Goal: Task Accomplishment & Management: Use online tool/utility

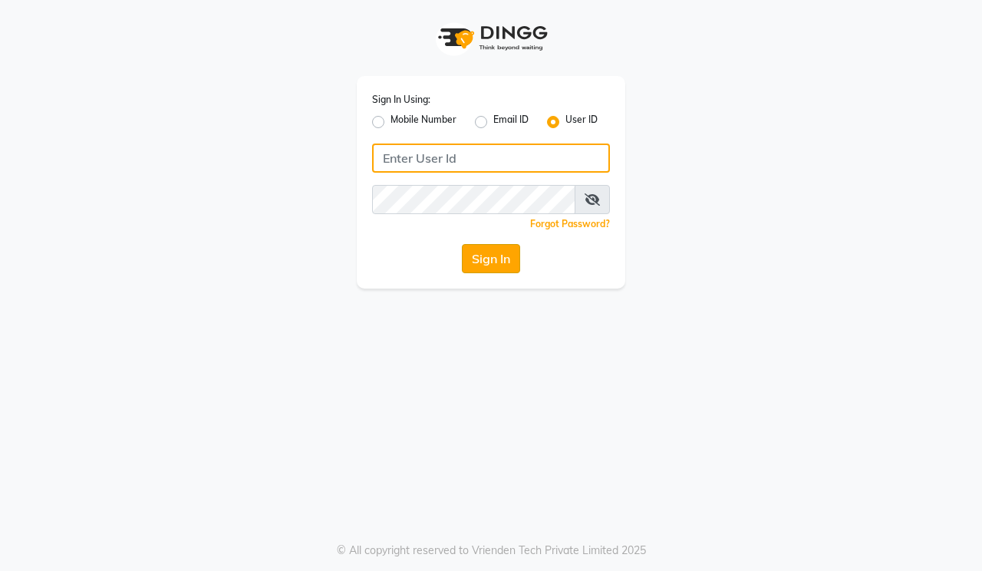
type input "hairmaxsalon"
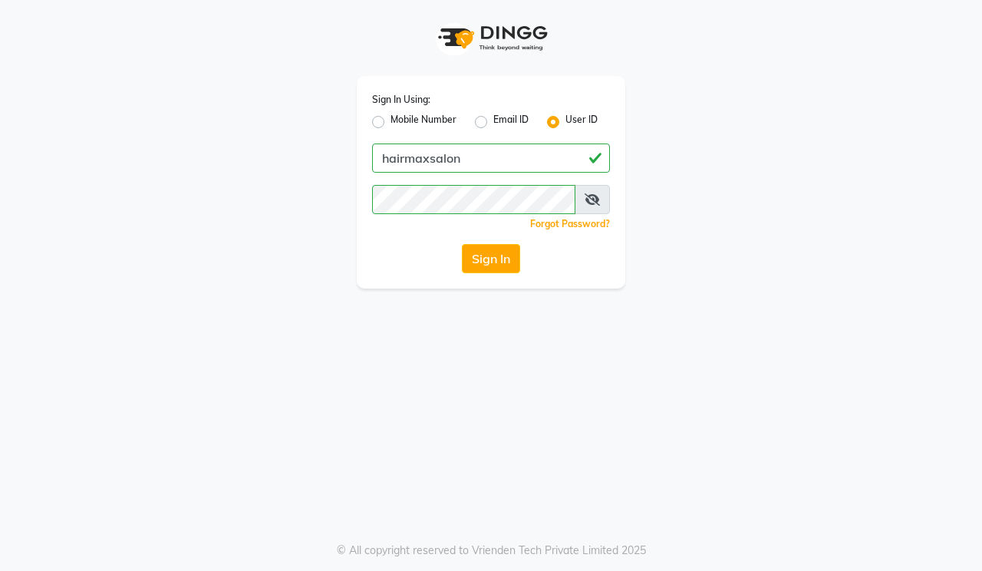
click at [483, 259] on button "Sign In" at bounding box center [491, 258] width 58 height 29
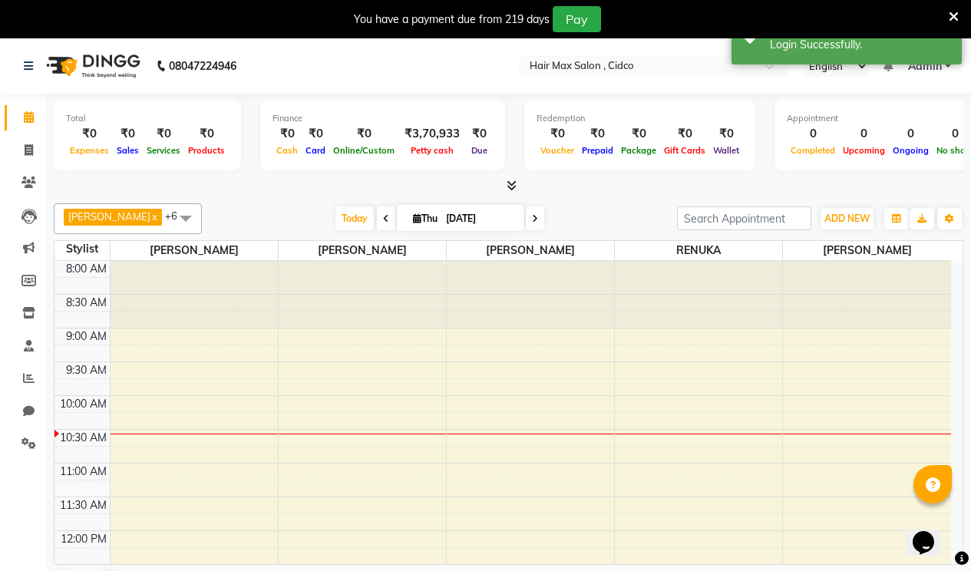
click at [956, 12] on icon at bounding box center [954, 17] width 10 height 14
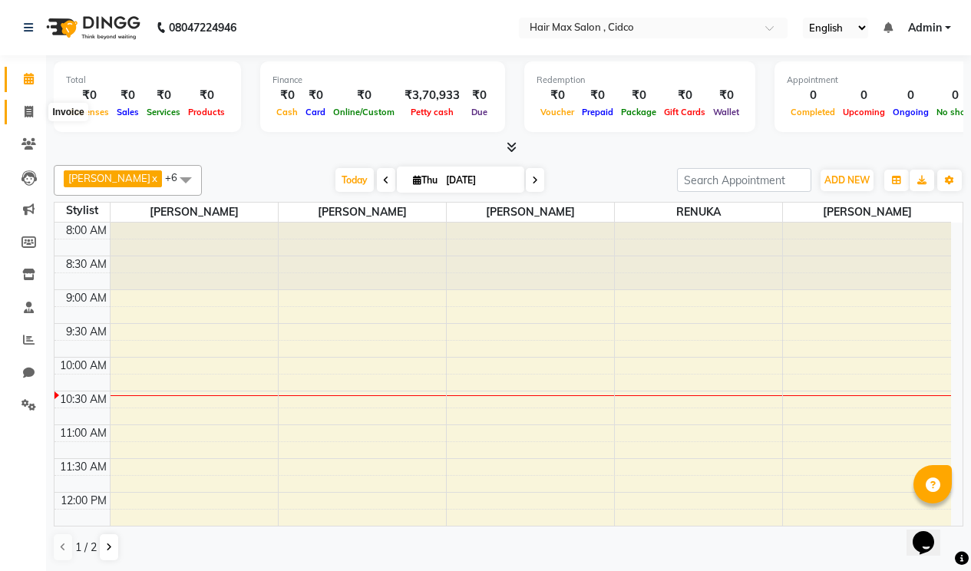
click at [25, 113] on icon at bounding box center [29, 112] width 8 height 12
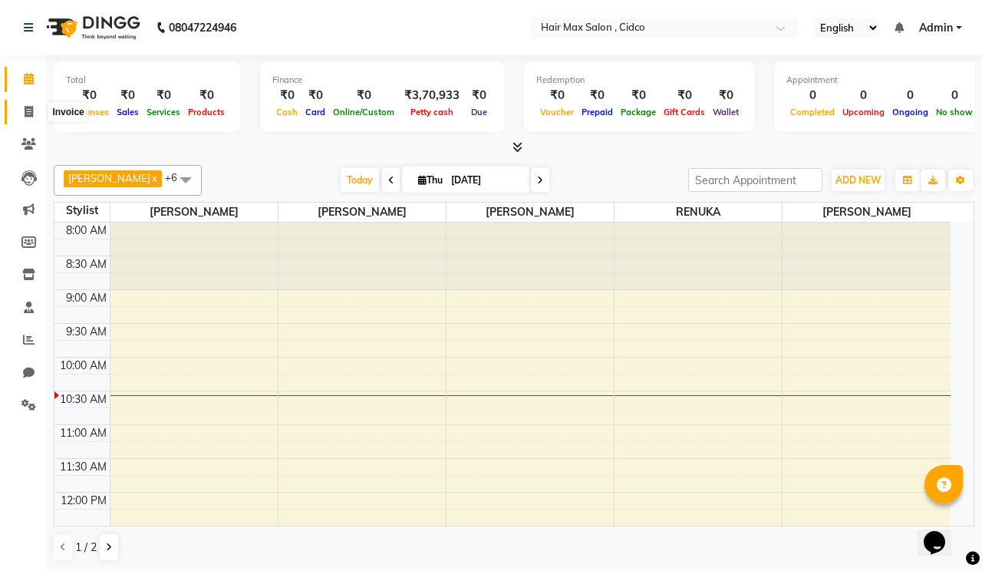
select select "7580"
select select "service"
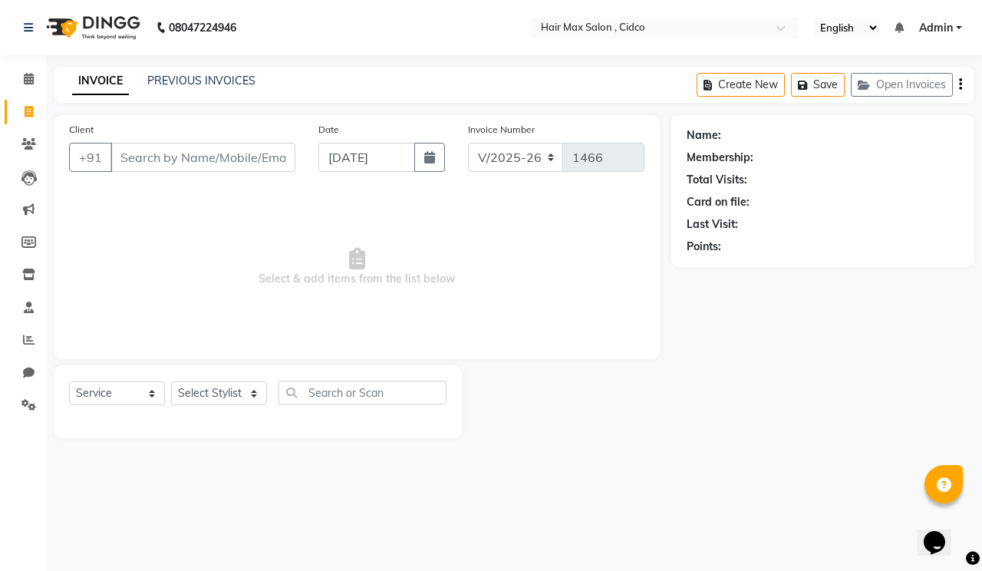
click at [238, 157] on input "Client" at bounding box center [203, 157] width 185 height 29
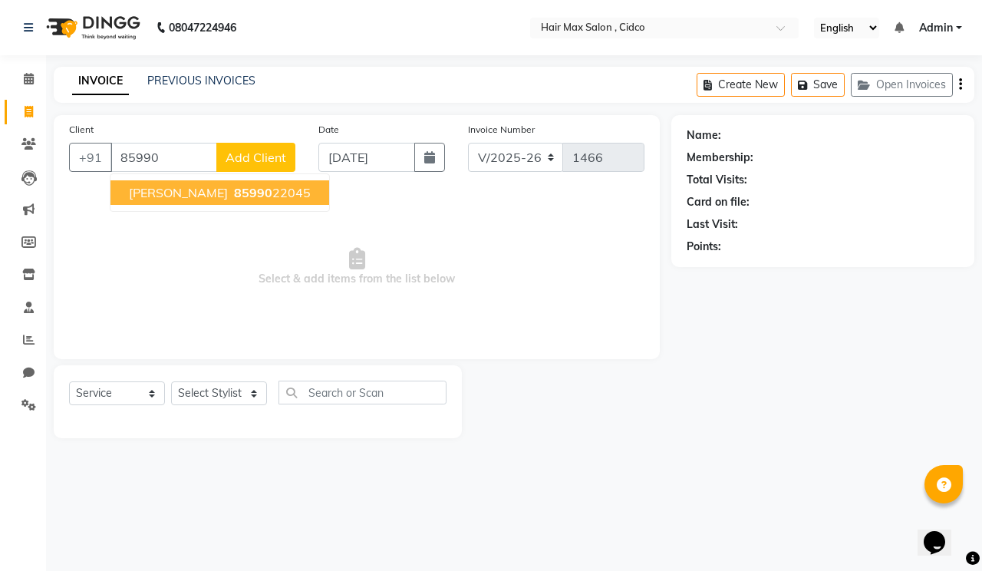
click at [296, 195] on ngb-highlight "85990 22045" at bounding box center [271, 192] width 80 height 15
type input "8599022045"
select select "1: Object"
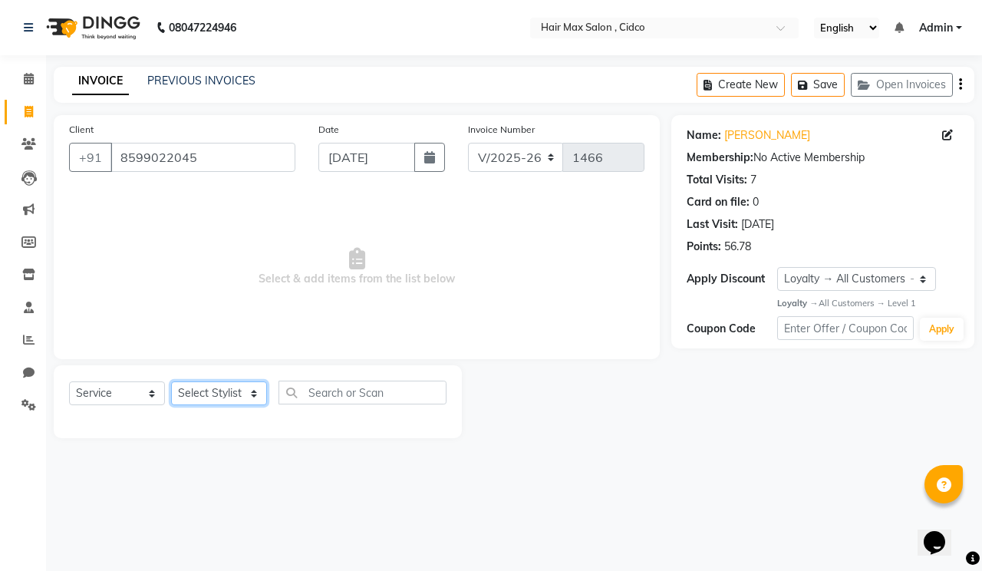
click at [255, 391] on select "Select Stylist [PERSON_NAME] [PERSON_NAME] RENUKA [PERSON_NAME] [PERSON_NAME]" at bounding box center [219, 393] width 96 height 24
select select "69941"
click at [171, 381] on select "Select Stylist [PERSON_NAME] [PERSON_NAME] RENUKA [PERSON_NAME] [PERSON_NAME]" at bounding box center [219, 393] width 96 height 24
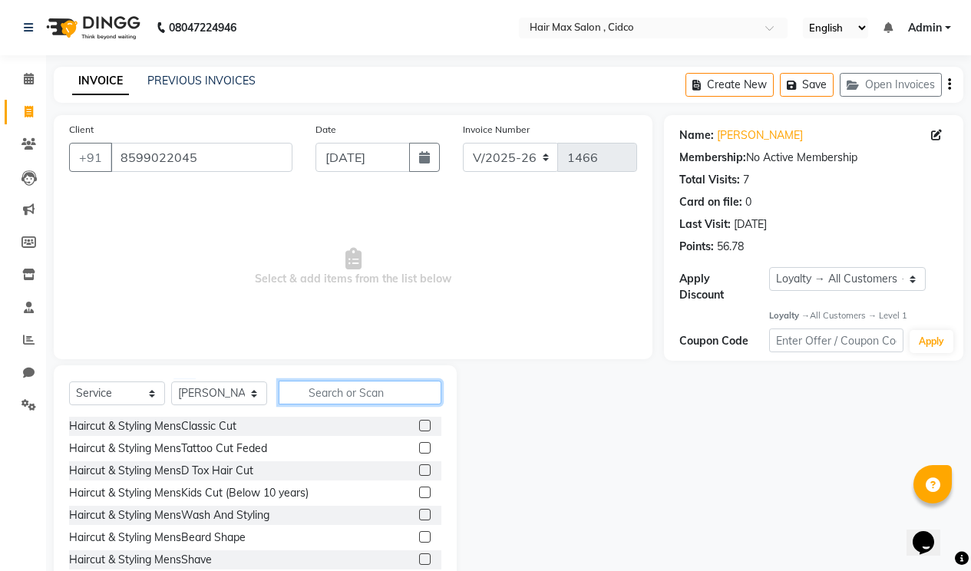
click at [391, 398] on input "text" at bounding box center [360, 393] width 163 height 24
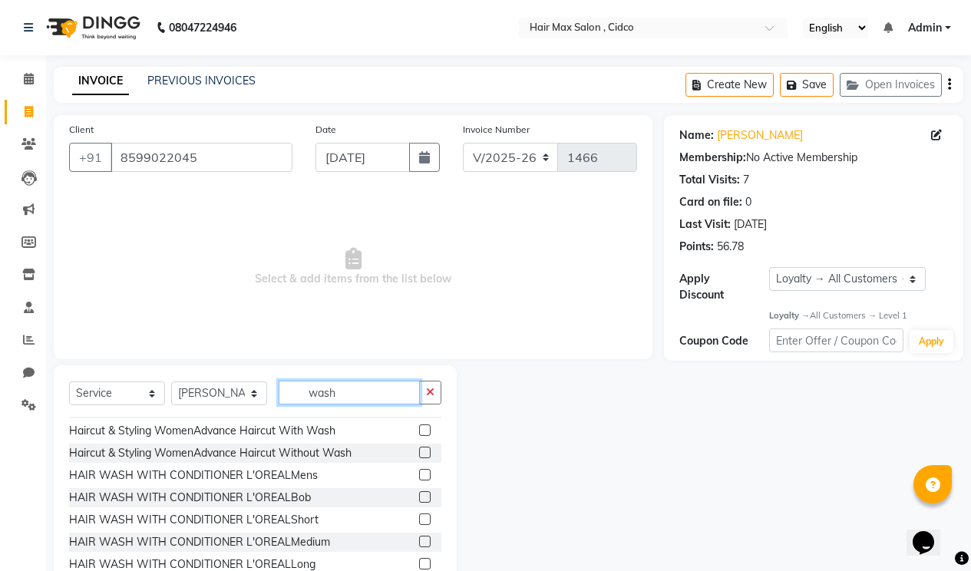
scroll to position [31, 0]
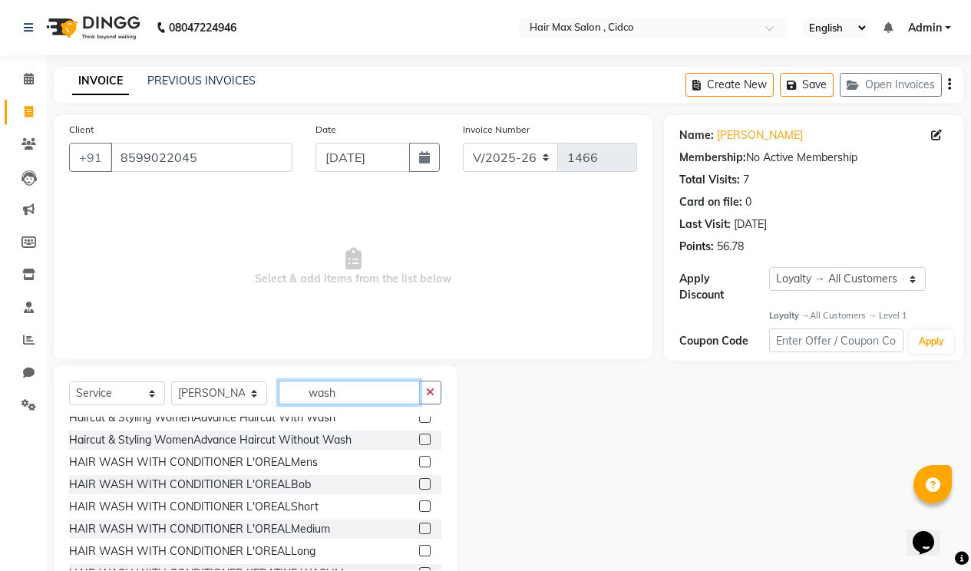
type input "wash"
click at [419, 484] on label at bounding box center [425, 484] width 12 height 12
click at [419, 484] on input "checkbox" at bounding box center [424, 485] width 10 height 10
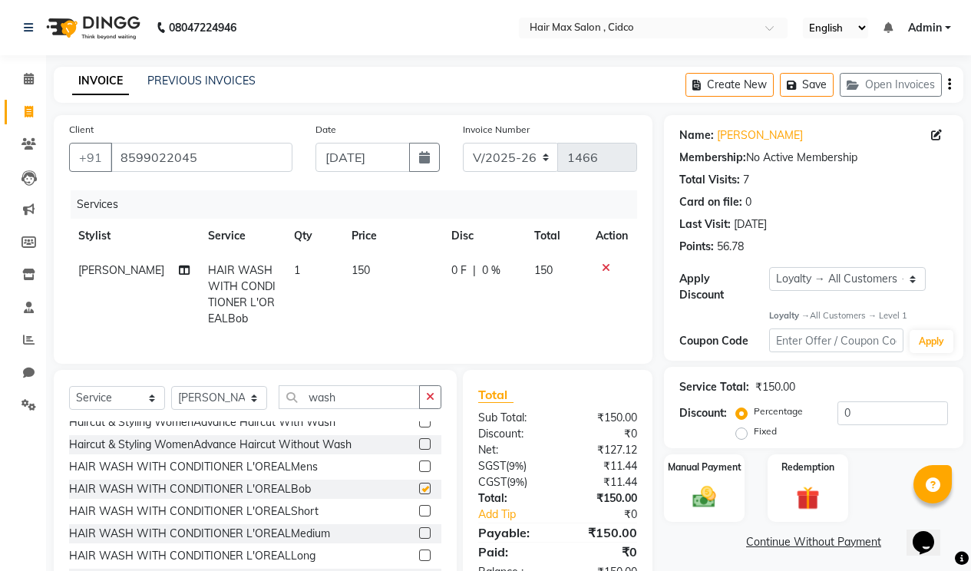
checkbox input "false"
click at [604, 270] on icon at bounding box center [606, 267] width 8 height 11
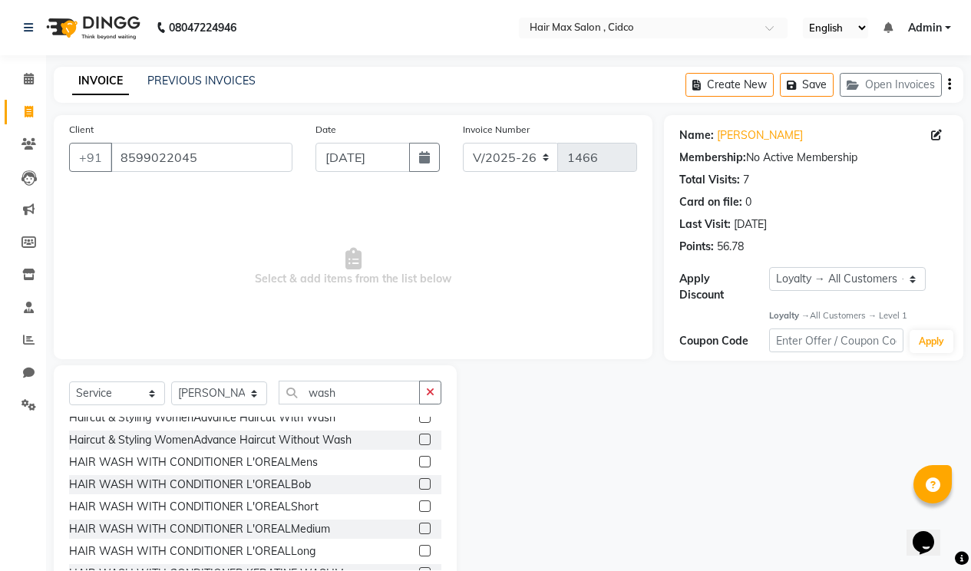
click at [419, 525] on label at bounding box center [425, 529] width 12 height 12
click at [419, 525] on input "checkbox" at bounding box center [424, 529] width 10 height 10
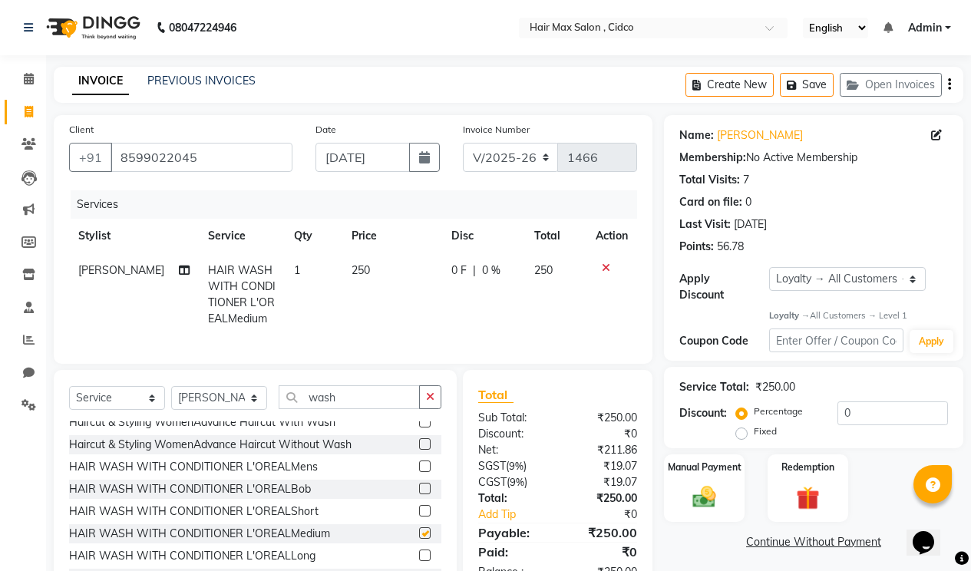
checkbox input "false"
click at [705, 483] on img at bounding box center [704, 497] width 39 height 28
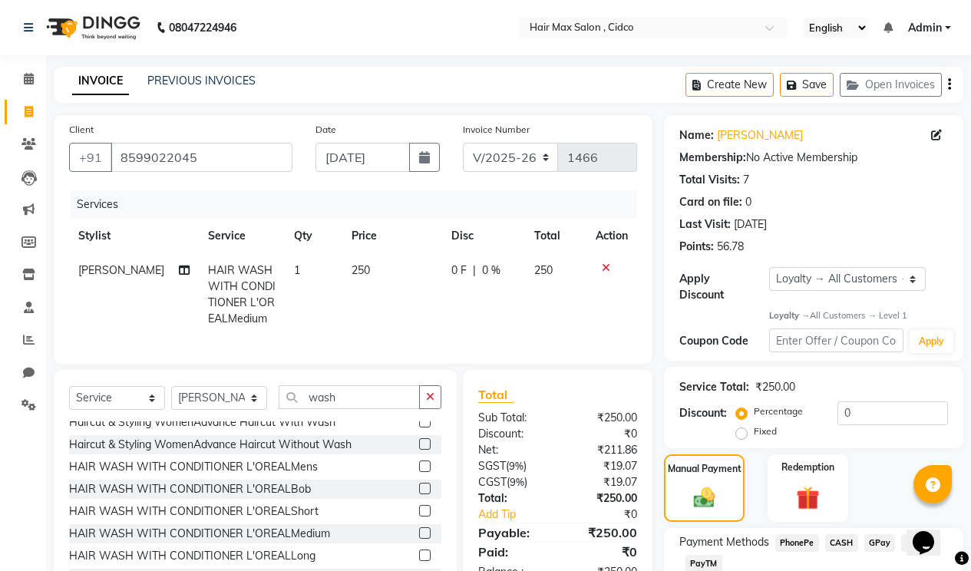
click at [795, 534] on span "PhonePe" at bounding box center [797, 543] width 44 height 18
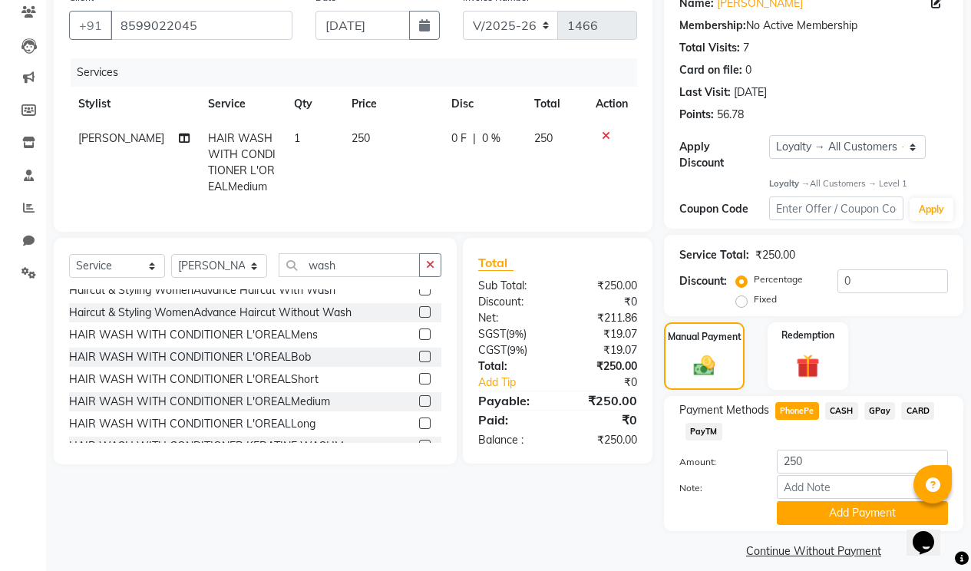
scroll to position [134, 0]
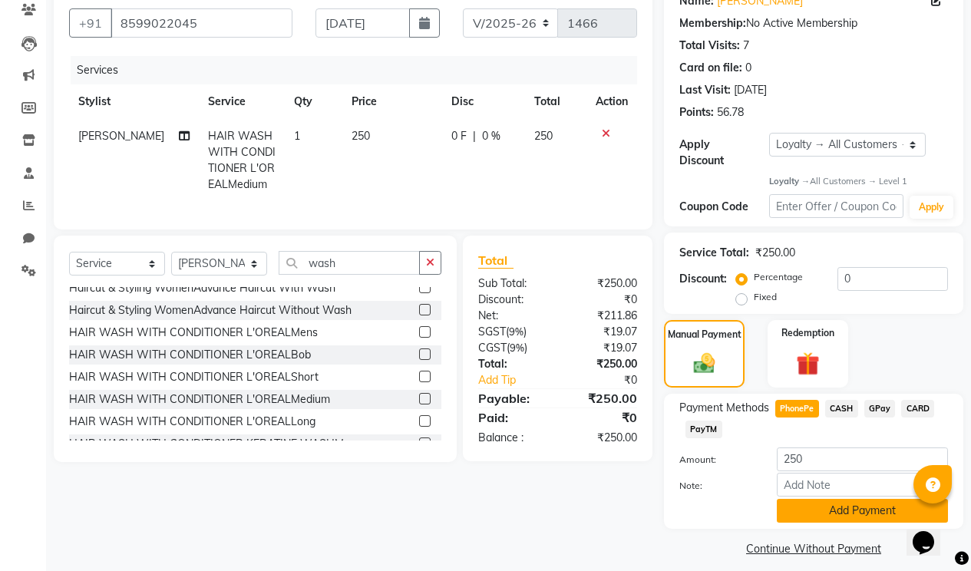
click at [838, 499] on button "Add Payment" at bounding box center [862, 511] width 171 height 24
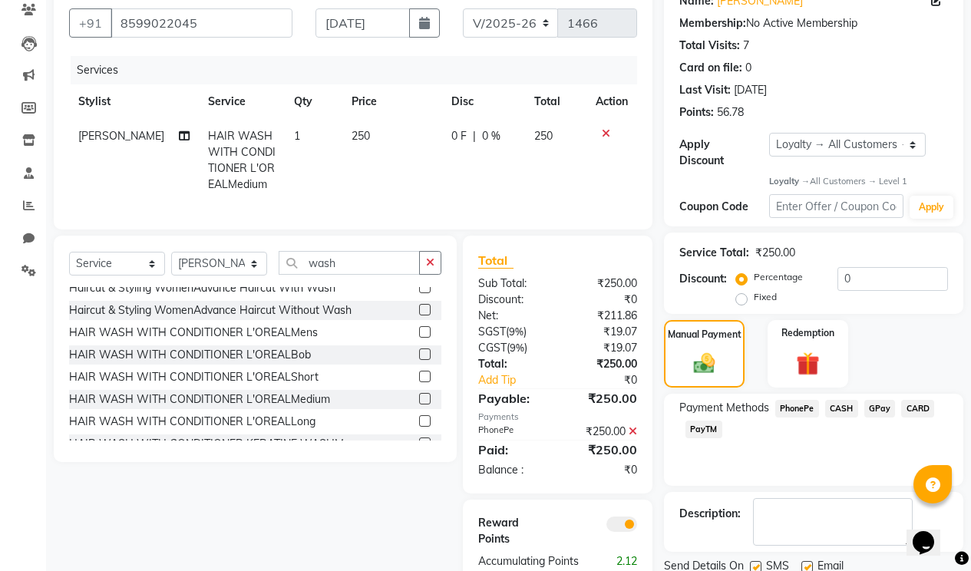
scroll to position [199, 0]
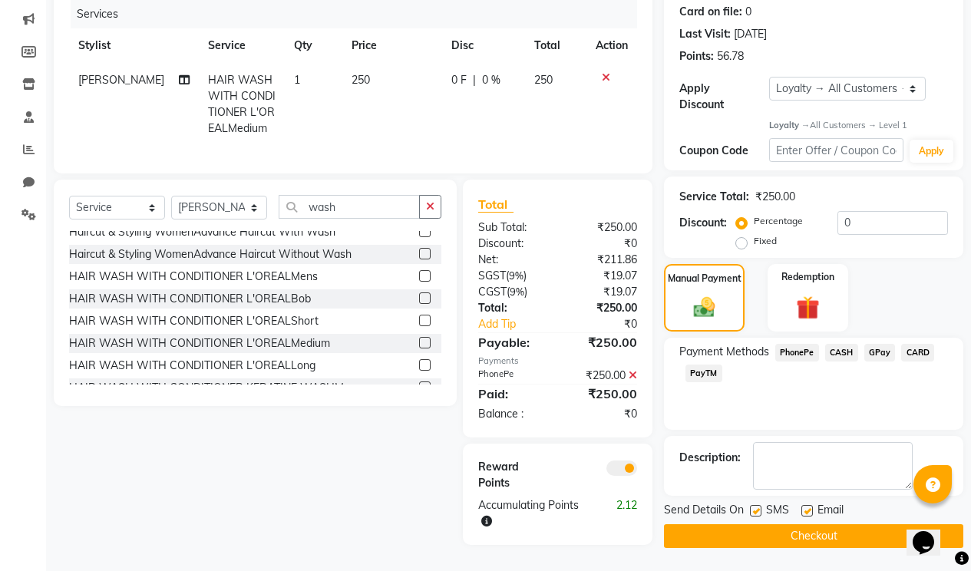
click at [809, 505] on label at bounding box center [807, 511] width 12 height 12
click at [809, 507] on input "checkbox" at bounding box center [806, 512] width 10 height 10
checkbox input "false"
click at [808, 524] on button "Checkout" at bounding box center [813, 536] width 299 height 24
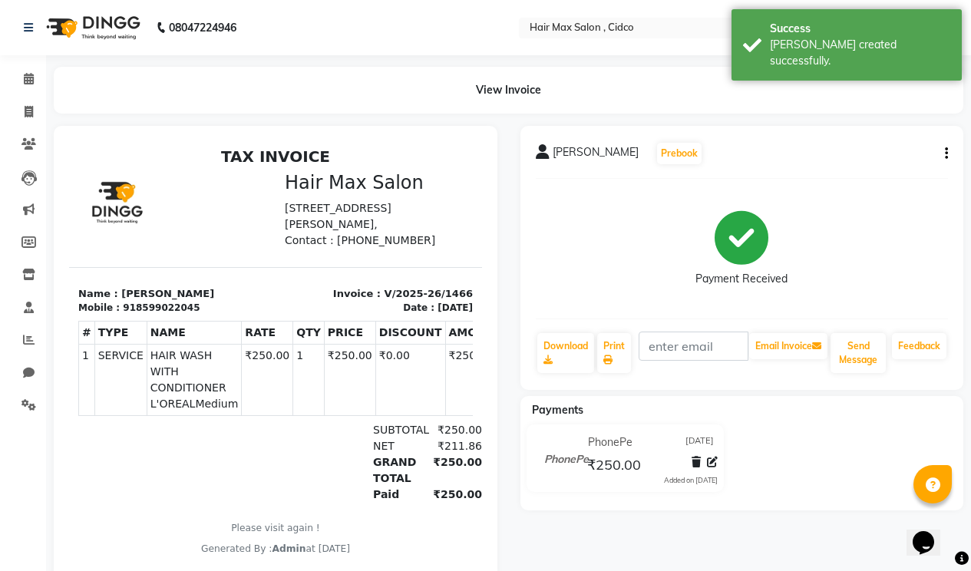
select select "service"
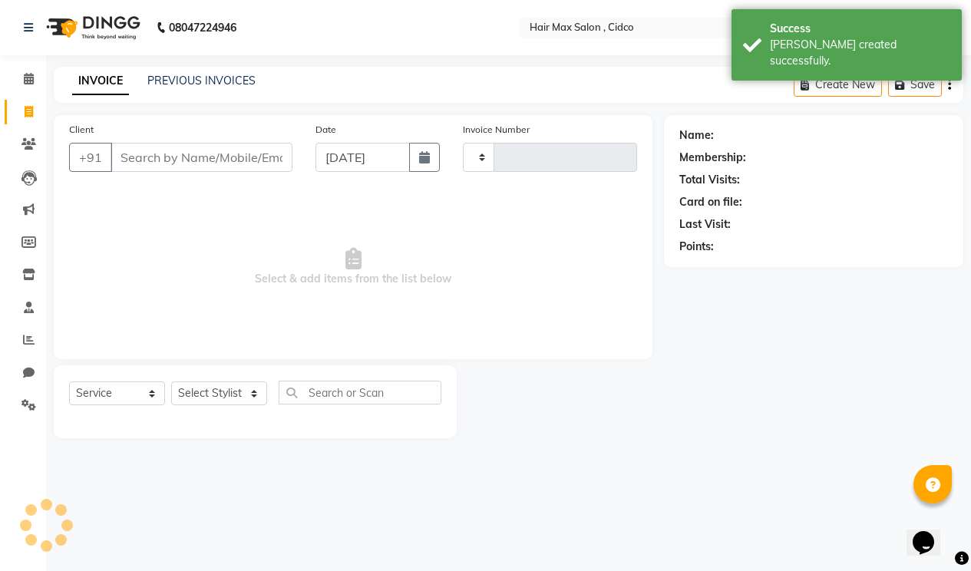
type input "1467"
select select "7580"
